Goal: Navigation & Orientation: Find specific page/section

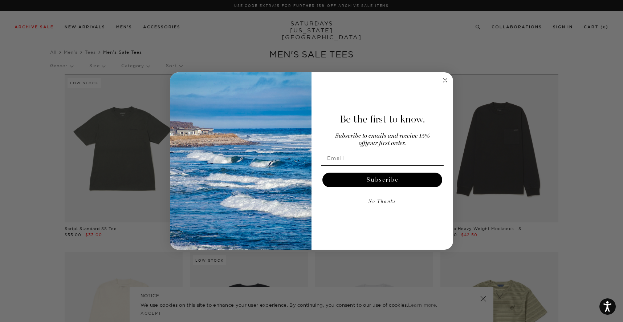
click at [178, 67] on div "Close dialog Be the first to know. Subscribe to emails and receive 15% off your…" at bounding box center [311, 161] width 623 height 322
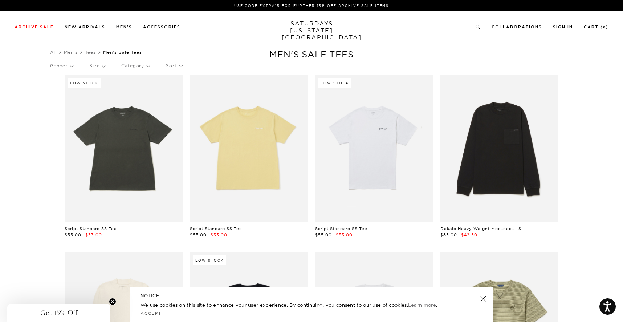
click at [172, 67] on p "Sort" at bounding box center [174, 65] width 16 height 17
click at [189, 110] on p "Price (Lowest-highest)" at bounding box center [194, 109] width 56 height 9
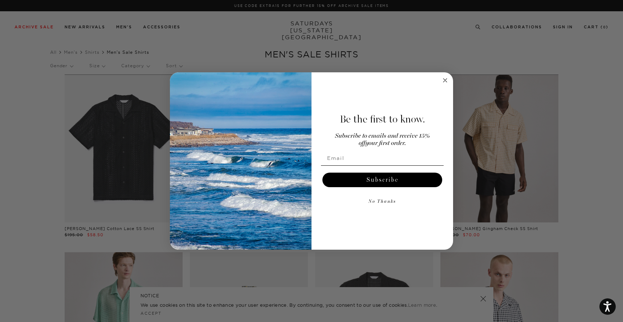
click at [449, 79] on form "Be the first to know. Subscribe to emails and receive 15% off your first order.…" at bounding box center [311, 160] width 283 height 177
click at [449, 79] on circle "Close dialog" at bounding box center [445, 80] width 8 height 8
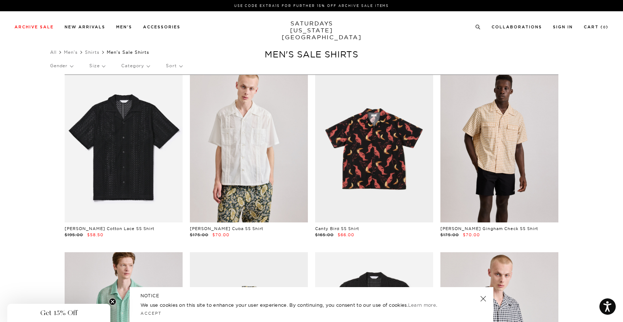
click at [180, 66] on p "Sort" at bounding box center [174, 65] width 16 height 17
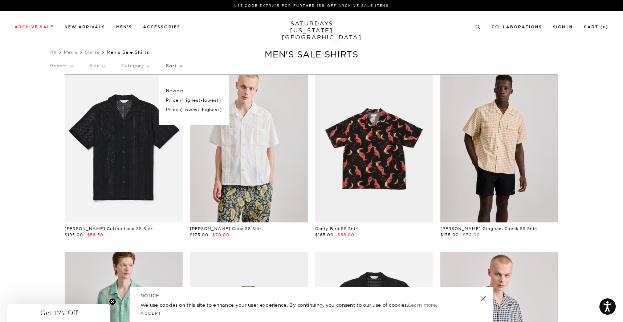
click at [188, 108] on p "Price (Lowest-highest)" at bounding box center [194, 109] width 56 height 9
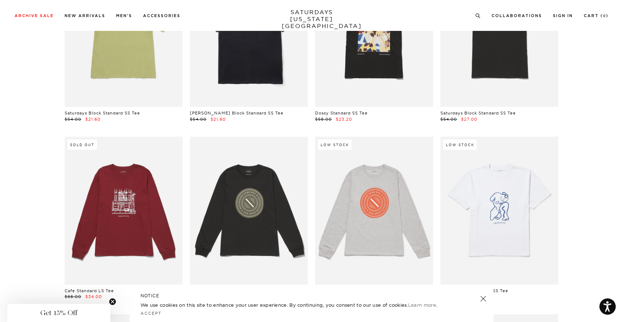
scroll to position [248, 0]
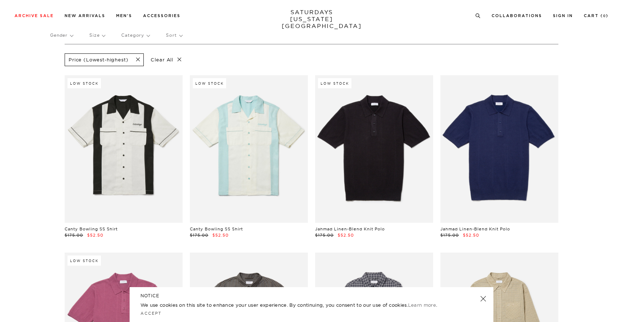
scroll to position [32, 0]
